Goal: Information Seeking & Learning: Understand process/instructions

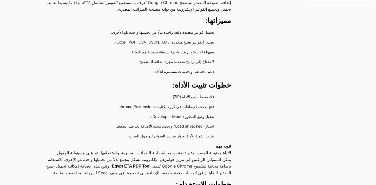
scroll to position [160, 0]
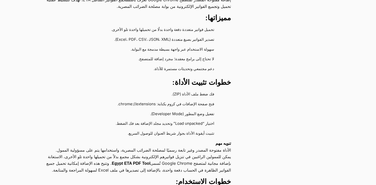
click at [148, 99] on li "فتح صفحة الإضافات في كروم بكتابة: chrome://extensions." at bounding box center [133, 104] width 175 height 10
click at [147, 99] on li "فتح صفحة الإضافات في كروم بكتابة: chrome://extensions." at bounding box center [133, 104] width 175 height 10
click at [141, 99] on li "فتح صفحة الإضافات في كروم بكتابة: chrome://extensions." at bounding box center [133, 104] width 175 height 10
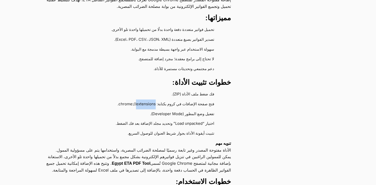
click at [137, 99] on li "فتح صفحة الإضافات في كروم بكتابة: chrome://extensions." at bounding box center [133, 104] width 175 height 10
drag, startPoint x: 117, startPoint y: 86, endPoint x: 154, endPoint y: 86, distance: 36.9
click at [154, 99] on li "فتح صفحة الإضافات في كروم بكتابة: chrome://extensions." at bounding box center [133, 104] width 175 height 10
drag, startPoint x: 153, startPoint y: 86, endPoint x: 117, endPoint y: 86, distance: 36.4
click at [117, 99] on li "فتح صفحة الإضافات في كروم بكتابة: chrome://extensions." at bounding box center [133, 104] width 175 height 10
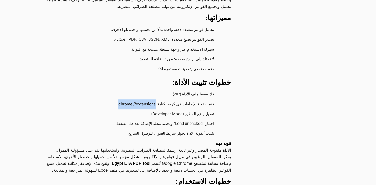
copy li "chrome://extensions"
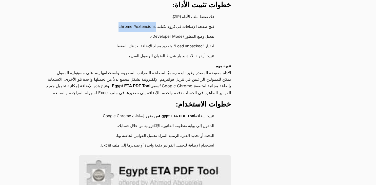
scroll to position [240, 0]
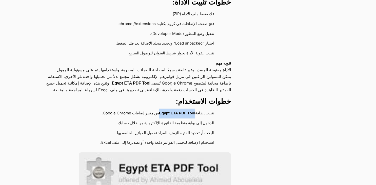
drag, startPoint x: 159, startPoint y: 100, endPoint x: 193, endPoint y: 100, distance: 33.9
click at [193, 111] on strong "Egypt ETA PDF Tool" at bounding box center [177, 113] width 36 height 4
copy strong "Egypt ETA PDF Tool"
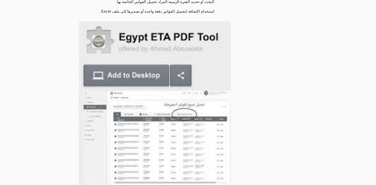
scroll to position [347, 0]
